Goal: Task Accomplishment & Management: Manage account settings

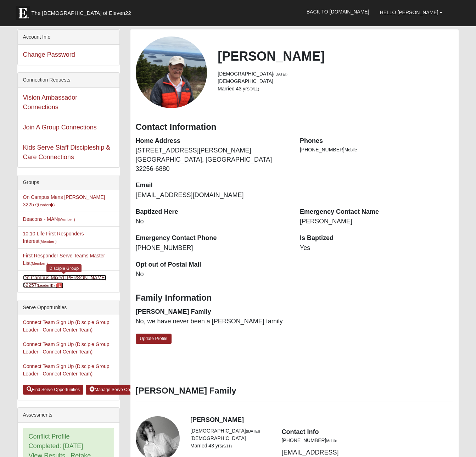
click at [85, 275] on link "On Campus Mixed [PERSON_NAME] 32257 (Leader ) 1" at bounding box center [64, 281] width 83 height 13
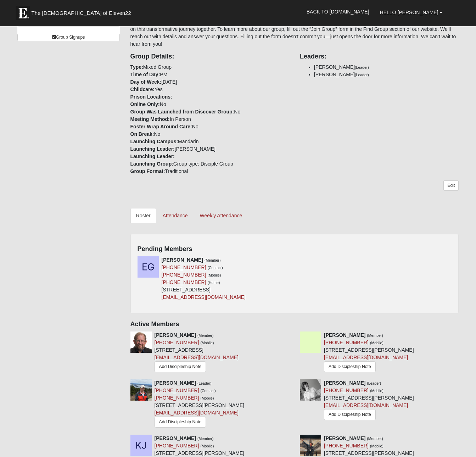
scroll to position [212, 0]
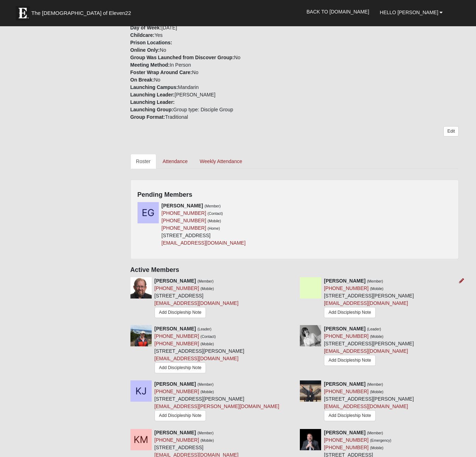
click at [444, 282] on div "Amanda Bramer (Member) (904) 486-8399 (Mobile) 72 Glasgow Dr Saint Johns, FL 32…" at bounding box center [378, 298] width 169 height 43
click at [293, 205] on icon at bounding box center [291, 205] width 5 height 5
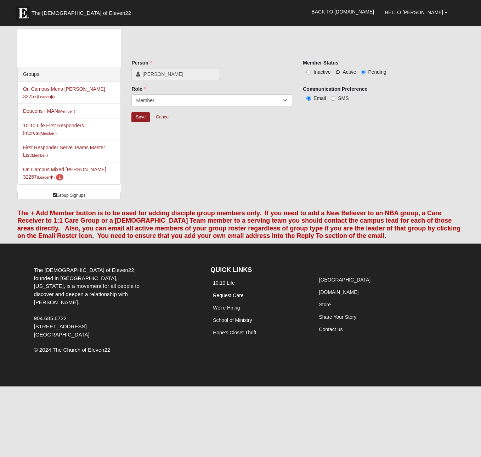
click at [339, 72] on input "Active" at bounding box center [338, 72] width 5 height 5
radio input "true"
click at [144, 114] on input "Save" at bounding box center [140, 117] width 18 height 10
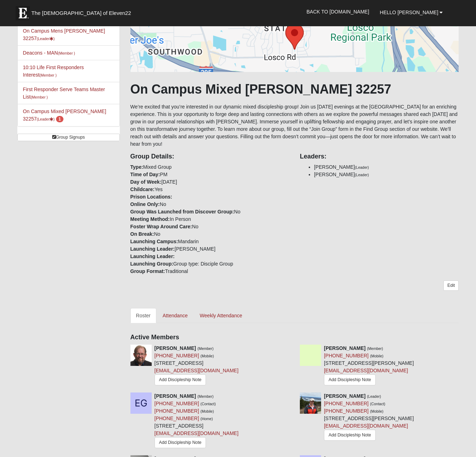
scroll to position [53, 0]
